Goal: Information Seeking & Learning: Learn about a topic

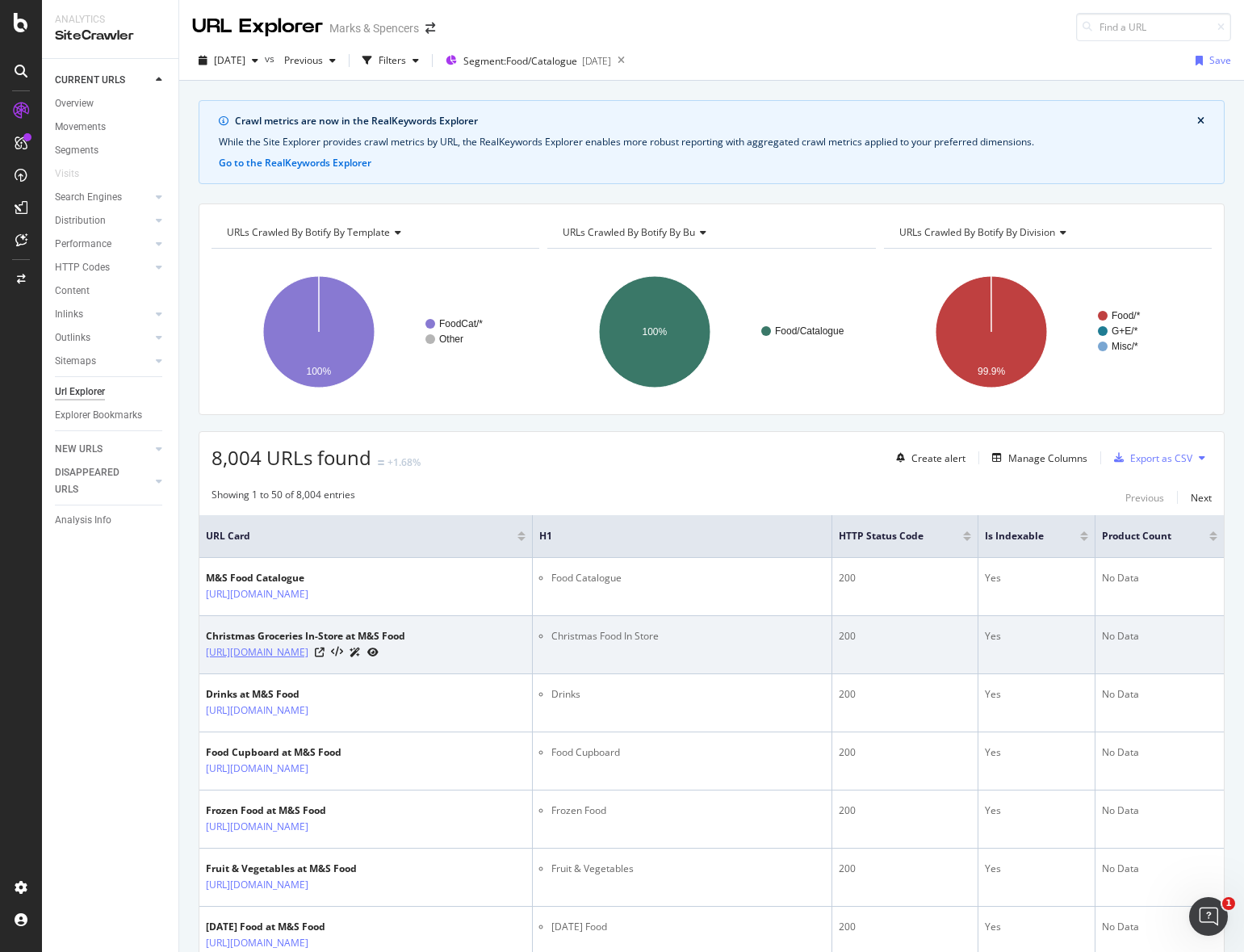
click at [309, 651] on link "[URL][DOMAIN_NAME]" at bounding box center [257, 652] width 103 height 17
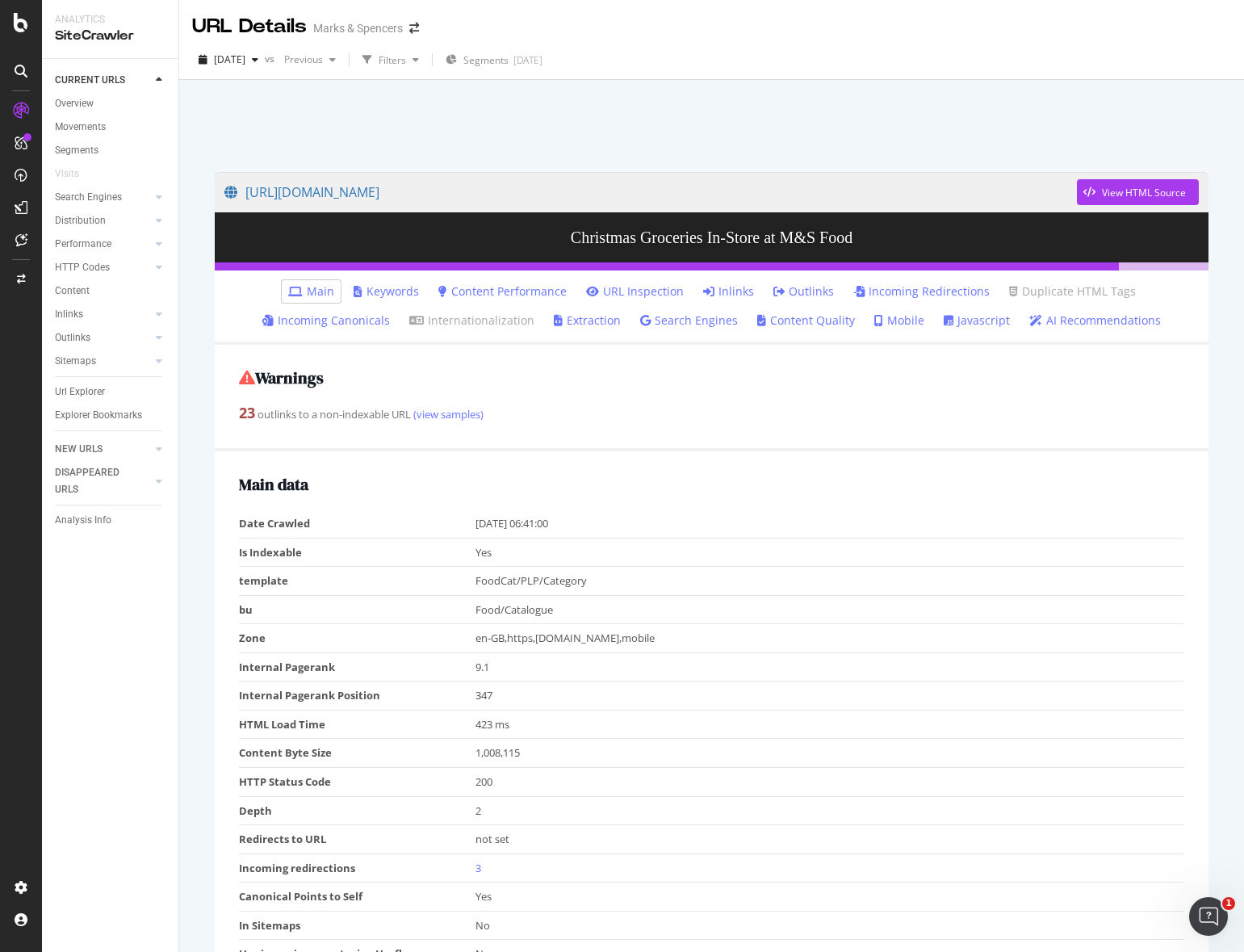
click at [717, 106] on div at bounding box center [711, 121] width 1026 height 69
